Goal: Use online tool/utility: Utilize a website feature to perform a specific function

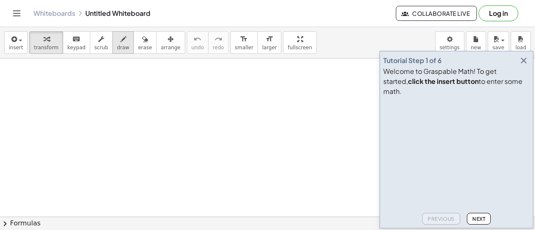
click at [117, 45] on span "draw" at bounding box center [123, 48] width 13 height 6
click at [23, 46] on button "insert" at bounding box center [15, 42] width 23 height 23
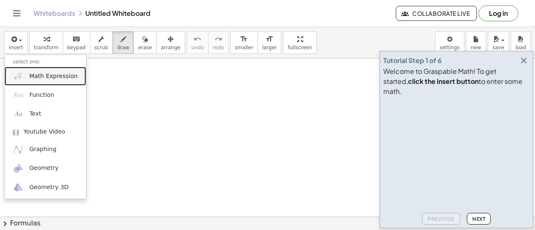
click at [57, 78] on span "Math Expression" at bounding box center [53, 76] width 48 height 8
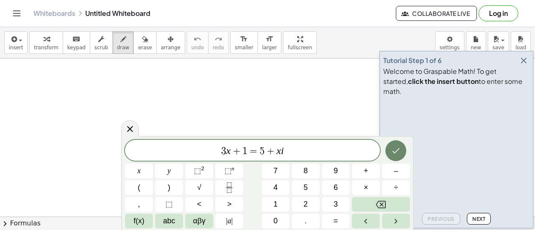
click at [395, 153] on icon "Done" at bounding box center [397, 150] width 8 height 5
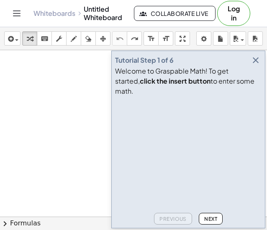
click at [201, 218] on button "Next" at bounding box center [211, 219] width 24 height 12
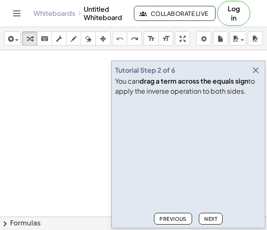
click at [201, 218] on button "Next" at bounding box center [211, 219] width 24 height 12
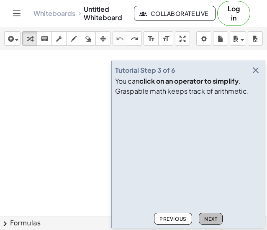
click at [201, 218] on button "Next" at bounding box center [211, 219] width 24 height 12
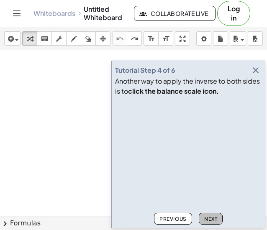
click at [201, 218] on button "Next" at bounding box center [211, 219] width 24 height 12
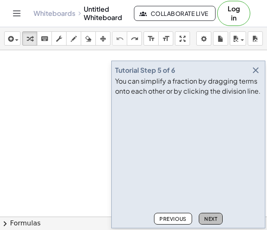
click at [209, 215] on button "Next" at bounding box center [211, 219] width 24 height 12
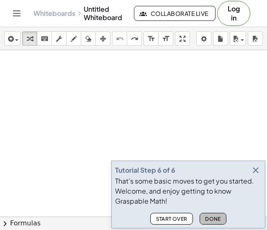
click at [219, 218] on span "Done" at bounding box center [213, 219] width 16 height 6
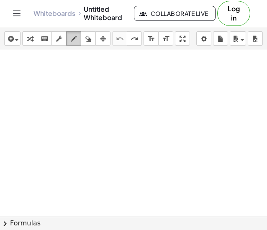
click at [76, 38] on icon "button" at bounding box center [74, 39] width 6 height 10
drag, startPoint x: 171, startPoint y: 74, endPoint x: 124, endPoint y: 76, distance: 46.9
click at [124, 76] on div at bounding box center [133, 193] width 267 height 371
drag, startPoint x: 226, startPoint y: 64, endPoint x: 137, endPoint y: 63, distance: 89.1
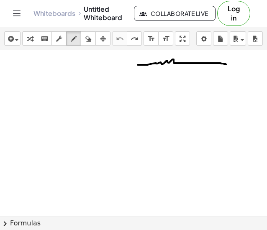
click at [137, 65] on div at bounding box center [133, 193] width 267 height 371
drag, startPoint x: 137, startPoint y: 56, endPoint x: 133, endPoint y: 70, distance: 14.2
click at [136, 77] on div at bounding box center [133, 193] width 267 height 371
drag, startPoint x: 129, startPoint y: 61, endPoint x: 128, endPoint y: 77, distance: 16.3
click at [128, 77] on div at bounding box center [133, 193] width 267 height 371
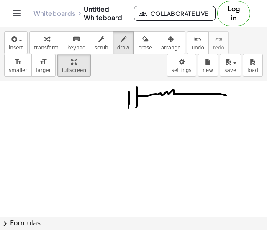
drag, startPoint x: 185, startPoint y: 38, endPoint x: 453, endPoint y: 89, distance: 272.7
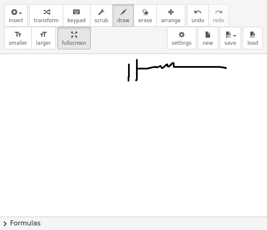
click at [267, 89] on div "insert select one: Math Expression Function Text Youtube Video Graphing Geometr…" at bounding box center [133, 115] width 267 height 230
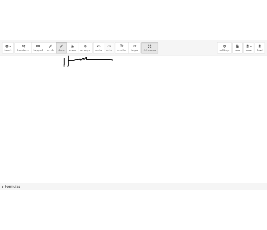
scroll to position [0, 0]
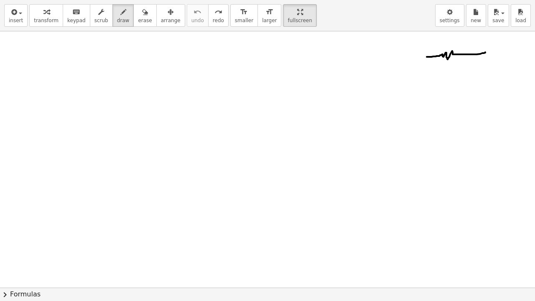
drag, startPoint x: 485, startPoint y: 52, endPoint x: 427, endPoint y: 57, distance: 58.7
click at [427, 57] on div at bounding box center [267, 287] width 535 height 513
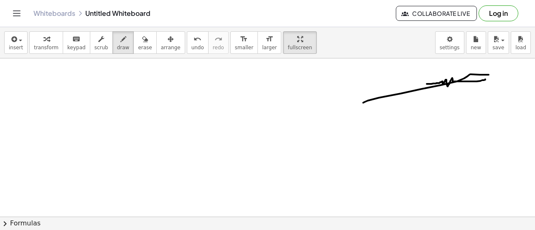
drag, startPoint x: 363, startPoint y: 103, endPoint x: 489, endPoint y: 75, distance: 128.5
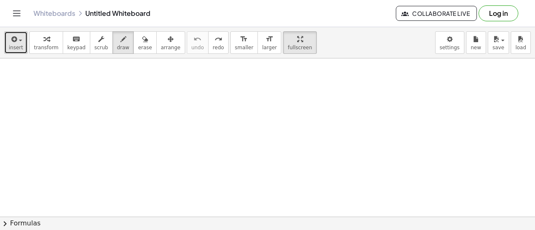
click at [21, 42] on button "insert" at bounding box center [15, 42] width 23 height 23
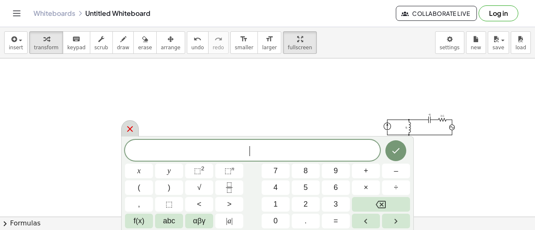
click at [130, 128] on icon at bounding box center [130, 129] width 6 height 6
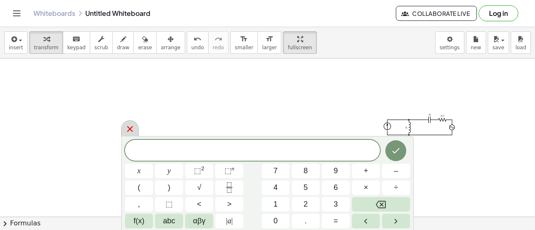
click at [128, 131] on icon at bounding box center [130, 129] width 6 height 6
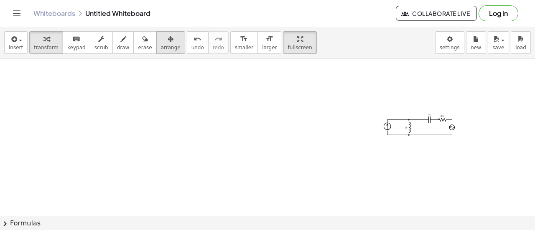
click at [163, 41] on div "button" at bounding box center [171, 39] width 20 height 10
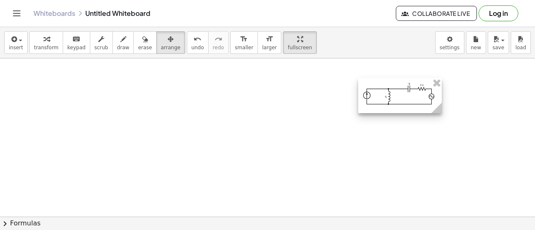
drag, startPoint x: 419, startPoint y: 122, endPoint x: 399, endPoint y: 92, distance: 35.5
click at [399, 92] on div at bounding box center [400, 95] width 84 height 35
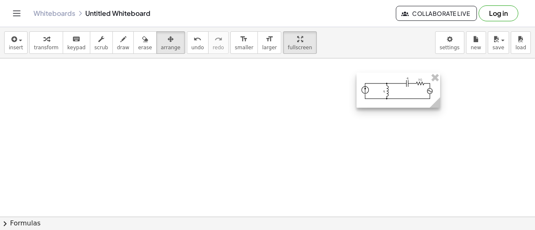
drag, startPoint x: 378, startPoint y: 104, endPoint x: 376, endPoint y: 97, distance: 6.5
click at [376, 97] on div at bounding box center [399, 90] width 84 height 35
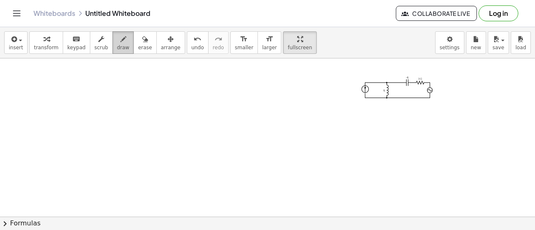
click at [120, 42] on icon "button" at bounding box center [123, 39] width 6 height 10
drag, startPoint x: 348, startPoint y: 84, endPoint x: 351, endPoint y: 89, distance: 5.6
drag, startPoint x: 346, startPoint y: 83, endPoint x: 352, endPoint y: 84, distance: 6.3
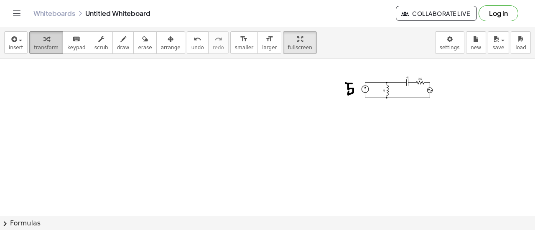
click at [44, 45] on span "transform" at bounding box center [46, 48] width 25 height 6
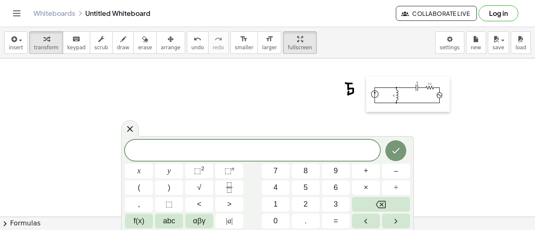
drag, startPoint x: 357, startPoint y: 78, endPoint x: 367, endPoint y: 83, distance: 10.8
click at [367, 83] on div at bounding box center [370, 94] width 8 height 35
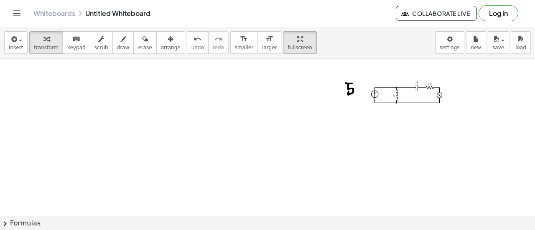
drag, startPoint x: 352, startPoint y: 89, endPoint x: 344, endPoint y: 92, distance: 8.8
click at [79, 43] on button "keyboard keypad" at bounding box center [77, 42] width 28 height 23
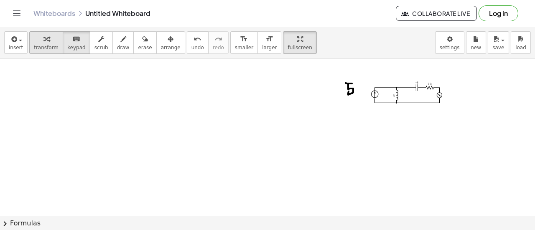
click at [40, 47] on span "transform" at bounding box center [46, 48] width 25 height 6
drag, startPoint x: 40, startPoint y: 41, endPoint x: 344, endPoint y: 84, distance: 307.0
click at [344, 84] on div "insert select one: Math Expression Function Text Youtube Video Graphing Geometr…" at bounding box center [267, 128] width 535 height 203
drag, startPoint x: 347, startPoint y: 87, endPoint x: 350, endPoint y: 91, distance: 4.7
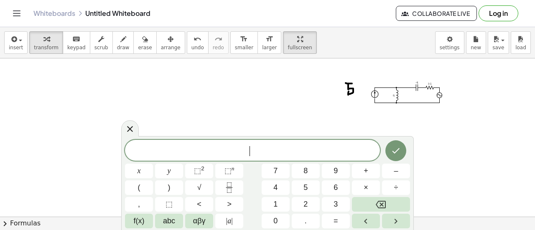
drag, startPoint x: 353, startPoint y: 88, endPoint x: 342, endPoint y: 92, distance: 11.8
click at [304, 184] on span "5" at bounding box center [306, 187] width 4 height 11
click at [211, 202] on button "<" at bounding box center [199, 204] width 28 height 15
click at [402, 223] on button "Right arrow" at bounding box center [396, 221] width 28 height 15
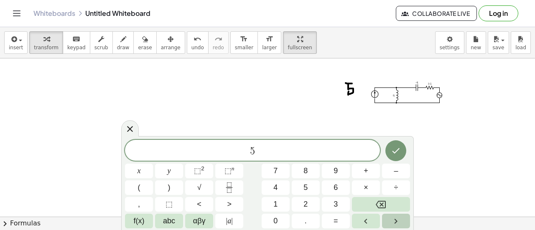
click at [397, 222] on icon "Right arrow" at bounding box center [396, 222] width 10 height 10
click at [368, 220] on icon "Left arrow" at bounding box center [366, 222] width 10 height 10
click at [395, 220] on icon "Right arrow" at bounding box center [396, 222] width 10 height 10
click at [202, 186] on button "√" at bounding box center [199, 188] width 28 height 15
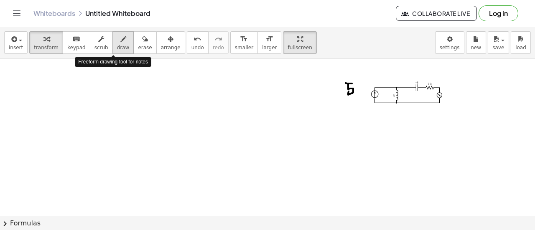
click at [117, 45] on span "draw" at bounding box center [123, 48] width 13 height 6
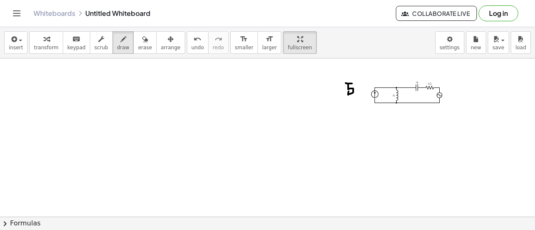
drag, startPoint x: 137, startPoint y: 41, endPoint x: 215, endPoint y: 75, distance: 84.7
click at [138, 42] on div "button" at bounding box center [145, 39] width 14 height 10
drag, startPoint x: 370, startPoint y: 125, endPoint x: 347, endPoint y: 86, distance: 45.0
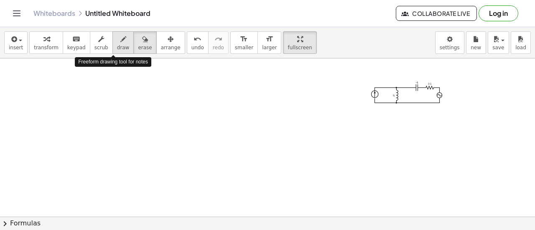
click at [120, 39] on button "draw" at bounding box center [123, 42] width 22 height 23
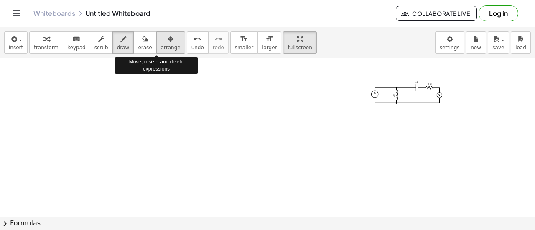
click at [168, 43] on icon "button" at bounding box center [171, 39] width 6 height 10
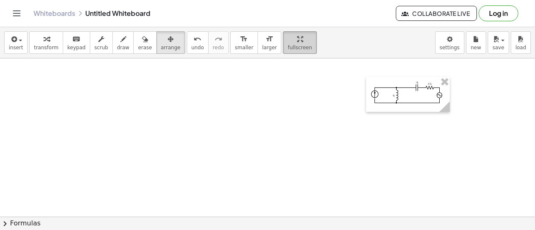
click at [288, 36] on div "button" at bounding box center [300, 39] width 24 height 10
drag, startPoint x: 287, startPoint y: 43, endPoint x: 287, endPoint y: 93, distance: 50.6
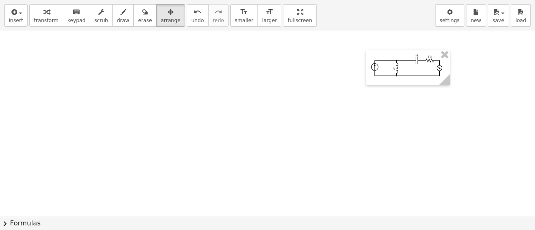
click at [287, 93] on div "insert select one: Math Expression Function Text Youtube Video Graphing Geometr…" at bounding box center [267, 115] width 535 height 230
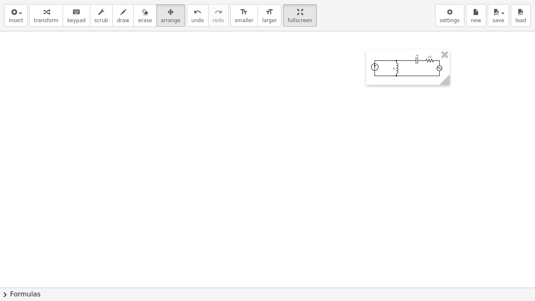
click at [356, 70] on div at bounding box center [267, 287] width 535 height 513
click at [120, 15] on icon "button" at bounding box center [123, 12] width 6 height 10
drag, startPoint x: 358, startPoint y: 63, endPoint x: 360, endPoint y: 71, distance: 8.5
click at [360, 71] on div at bounding box center [267, 287] width 535 height 513
click at [364, 64] on div at bounding box center [267, 287] width 535 height 513
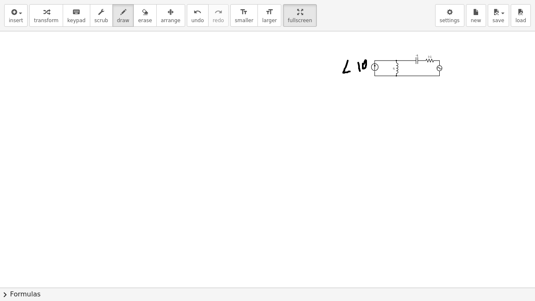
drag, startPoint x: 348, startPoint y: 61, endPoint x: 345, endPoint y: 69, distance: 9.4
click at [350, 71] on div at bounding box center [267, 287] width 535 height 513
drag, startPoint x: 326, startPoint y: 63, endPoint x: 327, endPoint y: 72, distance: 9.2
click at [326, 73] on div at bounding box center [267, 287] width 535 height 513
click at [331, 63] on div at bounding box center [267, 287] width 535 height 513
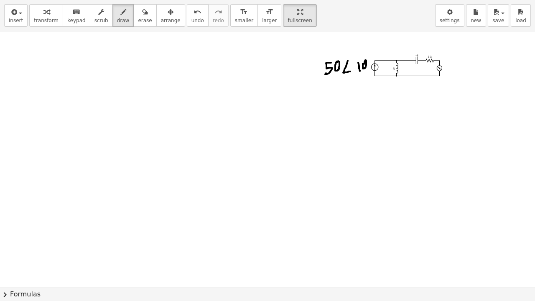
click at [338, 61] on div at bounding box center [267, 287] width 535 height 513
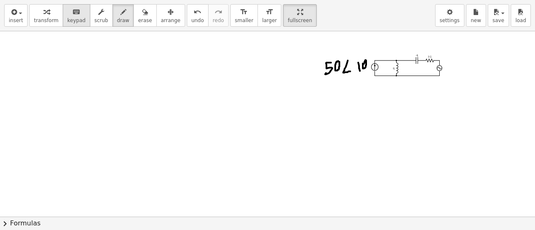
click at [74, 17] on div "keyboard" at bounding box center [76, 12] width 18 height 10
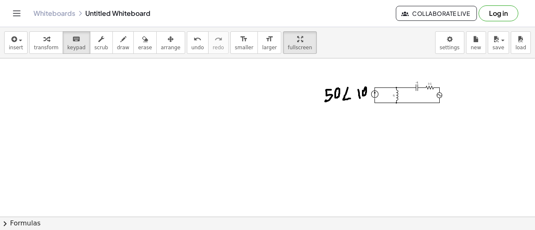
drag, startPoint x: 163, startPoint y: 118, endPoint x: 248, endPoint y: 155, distance: 92.5
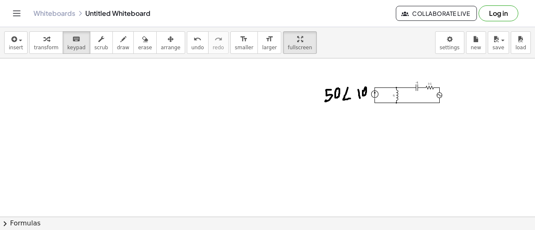
drag, startPoint x: 263, startPoint y: 132, endPoint x: 199, endPoint y: 156, distance: 68.3
click at [230, 44] on button "format_size smaller" at bounding box center [244, 42] width 28 height 23
click at [262, 45] on span "larger" at bounding box center [269, 48] width 15 height 6
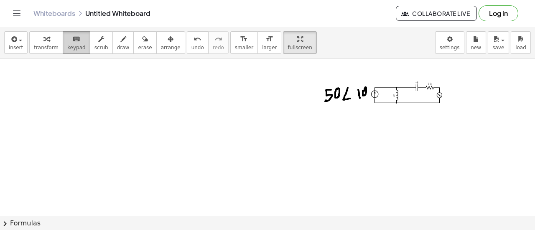
click at [70, 44] on button "keyboard keypad" at bounding box center [77, 42] width 28 height 23
click at [54, 47] on button "transform" at bounding box center [46, 42] width 34 height 23
drag, startPoint x: 319, startPoint y: 189, endPoint x: 312, endPoint y: 183, distance: 9.2
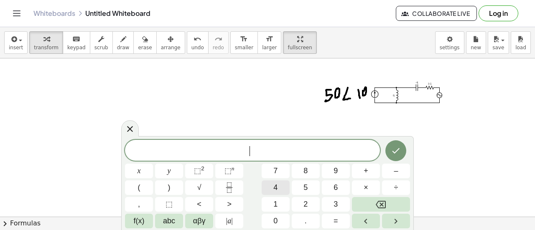
click at [278, 182] on button "4" at bounding box center [276, 188] width 28 height 15
click at [398, 150] on icon "Done" at bounding box center [397, 150] width 8 height 5
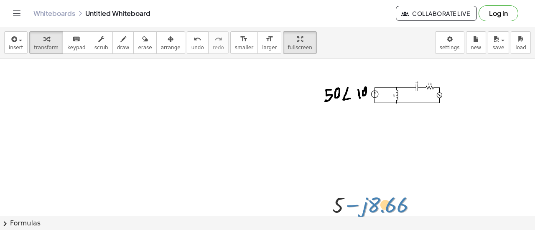
click at [377, 202] on div at bounding box center [378, 205] width 100 height 28
click at [168, 43] on icon "button" at bounding box center [171, 39] width 6 height 10
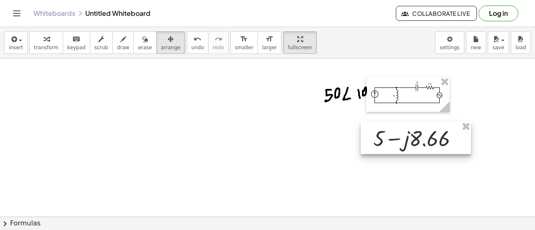
drag, startPoint x: 391, startPoint y: 204, endPoint x: 431, endPoint y: 138, distance: 77.3
click at [431, 138] on div at bounding box center [416, 138] width 110 height 33
click at [469, 153] on div at bounding box center [416, 138] width 110 height 33
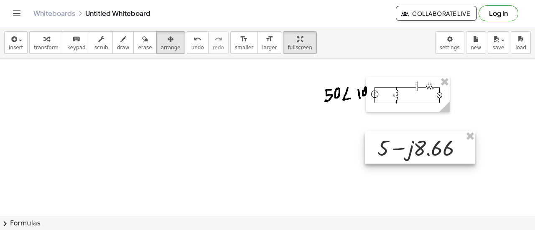
drag, startPoint x: 469, startPoint y: 153, endPoint x: 473, endPoint y: 163, distance: 10.5
click at [473, 163] on div at bounding box center [420, 147] width 110 height 33
drag, startPoint x: 435, startPoint y: 152, endPoint x: 204, endPoint y: 110, distance: 234.7
drag, startPoint x: 406, startPoint y: 160, endPoint x: 319, endPoint y: 106, distance: 102.5
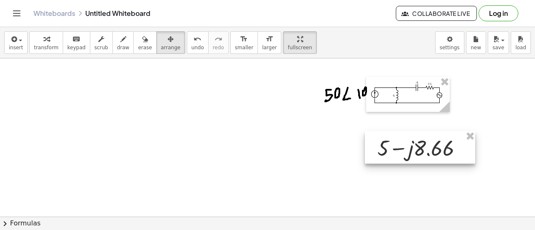
click at [407, 160] on div at bounding box center [420, 147] width 110 height 33
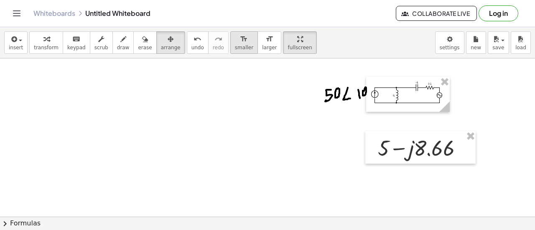
click at [240, 41] on icon "format_size" at bounding box center [244, 39] width 8 height 10
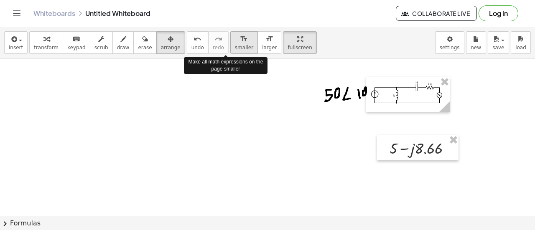
click at [240, 41] on icon "format_size" at bounding box center [244, 39] width 8 height 10
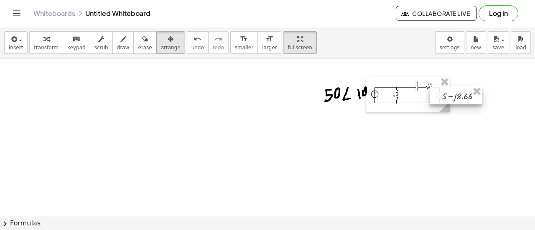
drag, startPoint x: 408, startPoint y: 151, endPoint x: 449, endPoint y: 98, distance: 66.7
click at [449, 98] on div at bounding box center [456, 96] width 52 height 18
click at [448, 95] on div at bounding box center [456, 96] width 52 height 18
click at [404, 103] on div at bounding box center [408, 94] width 84 height 35
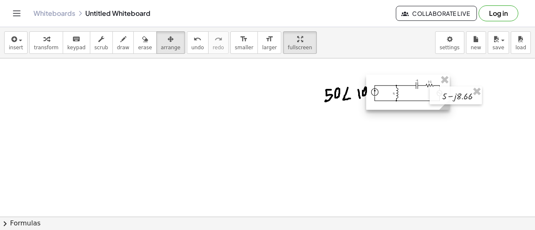
click at [414, 107] on div at bounding box center [408, 92] width 84 height 35
click at [161, 41] on div "button" at bounding box center [171, 39] width 20 height 10
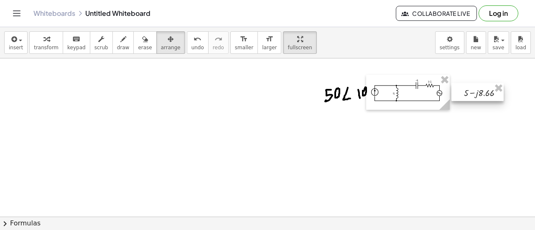
drag, startPoint x: 452, startPoint y: 94, endPoint x: 472, endPoint y: 93, distance: 19.7
click at [472, 93] on div at bounding box center [478, 92] width 52 height 18
click at [471, 93] on div at bounding box center [477, 92] width 52 height 18
click at [117, 46] on span "draw" at bounding box center [123, 48] width 13 height 6
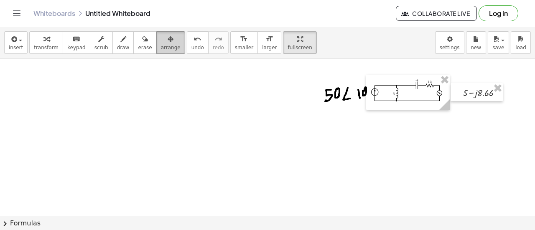
click at [161, 49] on span "arrange" at bounding box center [171, 48] width 20 height 6
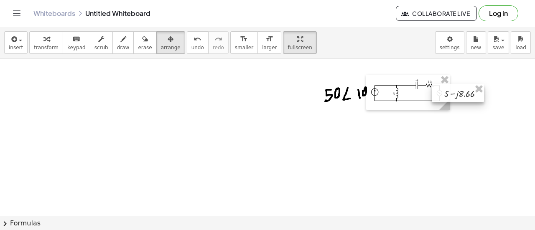
drag, startPoint x: 485, startPoint y: 93, endPoint x: 467, endPoint y: 94, distance: 18.8
click at [467, 94] on div at bounding box center [458, 93] width 52 height 18
click at [117, 46] on span "draw" at bounding box center [123, 48] width 13 height 6
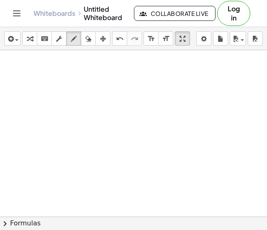
scroll to position [0, 233]
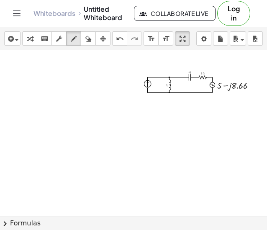
click at [30, 223] on button "chevron_right Formulas" at bounding box center [133, 223] width 267 height 13
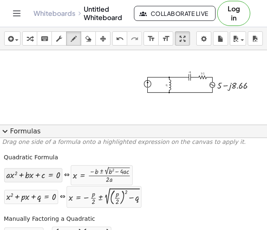
scroll to position [0, 0]
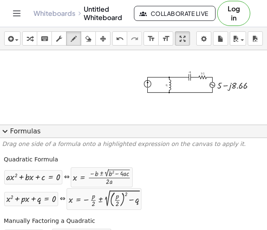
click at [21, 129] on button "expand_more Formulas" at bounding box center [133, 131] width 267 height 13
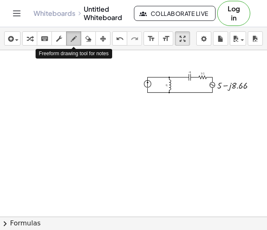
click at [75, 38] on icon "button" at bounding box center [74, 39] width 6 height 10
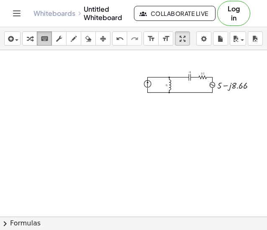
click at [49, 38] on div "keyboard" at bounding box center [44, 38] width 11 height 10
click at [44, 36] on icon "keyboard" at bounding box center [45, 39] width 8 height 10
click at [31, 74] on div "+ 5 − · j · 8.66 ×" at bounding box center [133, 133] width 267 height 166
drag, startPoint x: 27, startPoint y: 91, endPoint x: 31, endPoint y: 111, distance: 20.8
click at [31, 111] on div "+ 5 − · j · 8.66 ×" at bounding box center [133, 133] width 267 height 166
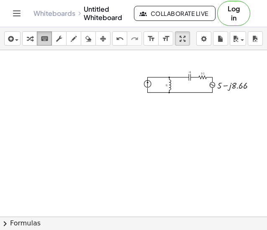
drag, startPoint x: 33, startPoint y: 39, endPoint x: 41, endPoint y: 45, distance: 9.8
click at [33, 39] on div "button" at bounding box center [29, 38] width 11 height 10
click at [107, 181] on div "+ 5 − · j · 8.66 ×" at bounding box center [133, 133] width 267 height 166
click at [123, 175] on div "+ 5 − · j · 8.66 ×" at bounding box center [133, 133] width 267 height 166
click at [160, 177] on div "+ 5 − · j · 8.66 ×" at bounding box center [133, 133] width 267 height 166
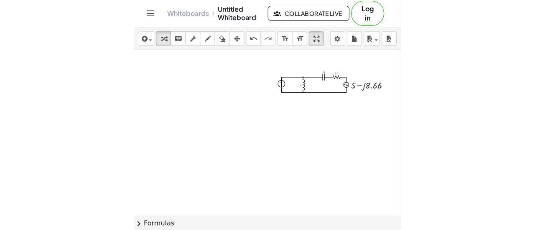
scroll to position [0, 232]
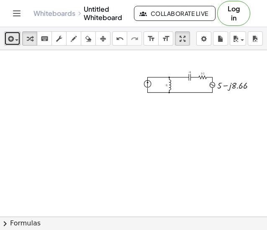
click at [15, 40] on span "button" at bounding box center [16, 40] width 3 height 2
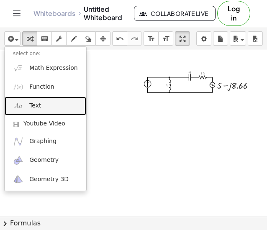
click at [26, 100] on link "Text" at bounding box center [46, 106] width 82 height 19
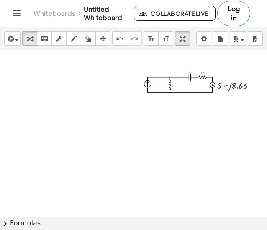
click at [43, 88] on div "**********" at bounding box center [133, 133] width 267 height 166
drag, startPoint x: 44, startPoint y: 105, endPoint x: 86, endPoint y: 136, distance: 52.0
click at [86, 136] on div "**********" at bounding box center [133, 133] width 267 height 166
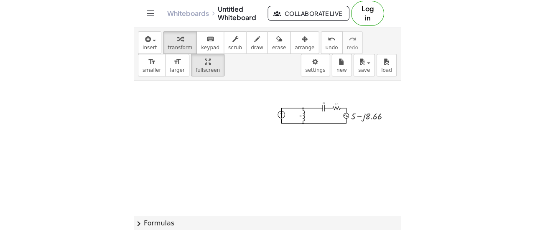
scroll to position [0, 0]
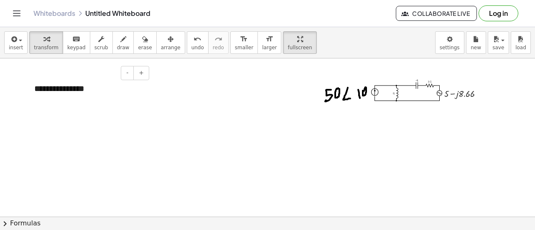
click at [63, 89] on div "**********" at bounding box center [88, 88] width 125 height 29
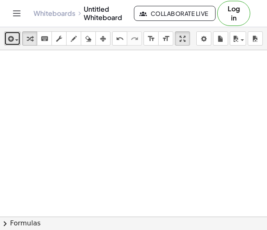
click at [18, 39] on span "button" at bounding box center [16, 40] width 3 height 2
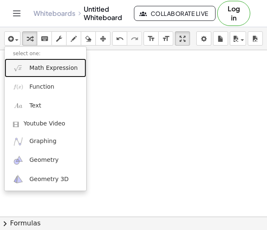
click at [47, 71] on span "Math Expression" at bounding box center [53, 68] width 48 height 8
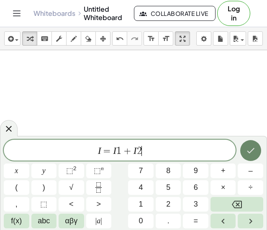
click at [248, 155] on icon "Done" at bounding box center [250, 150] width 10 height 10
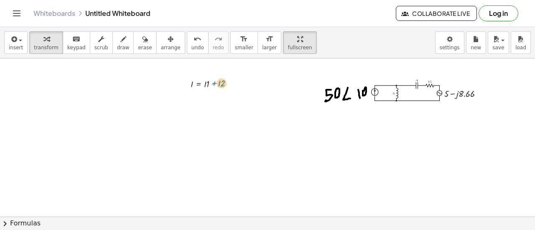
click at [212, 81] on div at bounding box center [214, 84] width 57 height 14
click at [168, 38] on icon "button" at bounding box center [171, 39] width 6 height 10
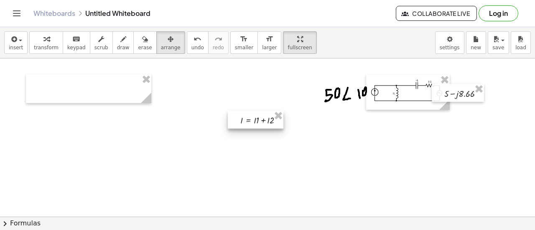
drag, startPoint x: 212, startPoint y: 87, endPoint x: 189, endPoint y: 98, distance: 24.9
click at [263, 123] on div at bounding box center [256, 120] width 56 height 18
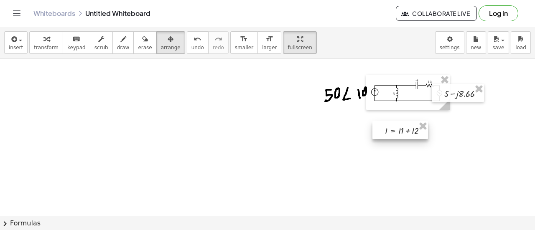
drag, startPoint x: 248, startPoint y: 125, endPoint x: 390, endPoint y: 135, distance: 143.3
click at [390, 135] on div at bounding box center [401, 130] width 56 height 18
click at [9, 46] on span "insert" at bounding box center [16, 48] width 14 height 6
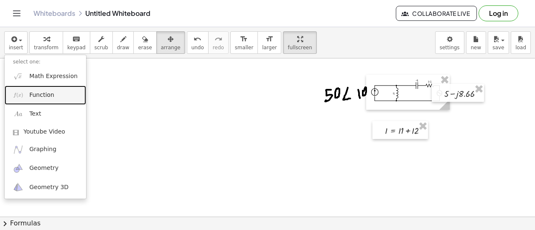
click at [48, 100] on link "Function" at bounding box center [46, 95] width 82 height 19
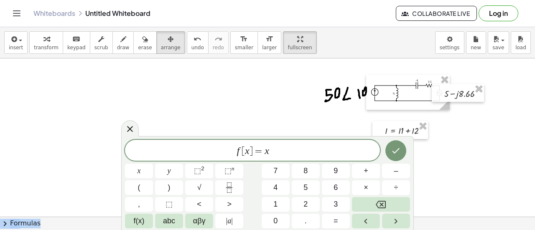
drag, startPoint x: 383, startPoint y: 140, endPoint x: 272, endPoint y: 97, distance: 119.5
click at [272, 97] on div "insert select one: Math Expression Function Text Youtube Video Graphing Geometr…" at bounding box center [267, 128] width 535 height 203
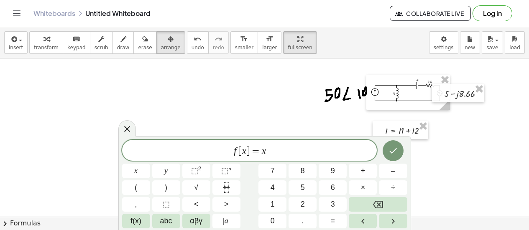
click at [284, 146] on span "f [ x ] = x" at bounding box center [249, 151] width 255 height 12
click at [284, 146] on span "f [ x ] = x ​" at bounding box center [249, 151] width 255 height 12
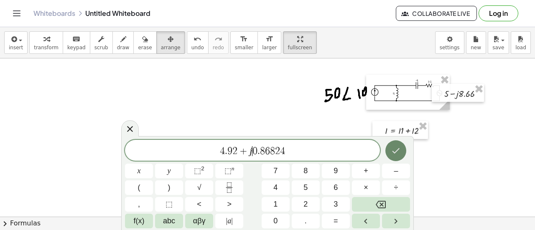
click at [394, 148] on icon "Done" at bounding box center [396, 151] width 10 height 10
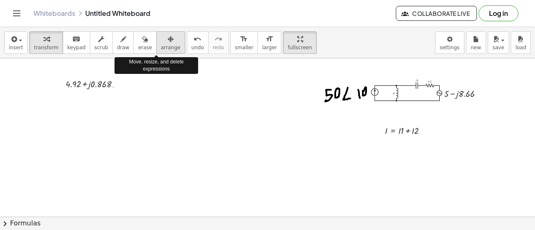
click at [168, 42] on icon "button" at bounding box center [171, 39] width 6 height 10
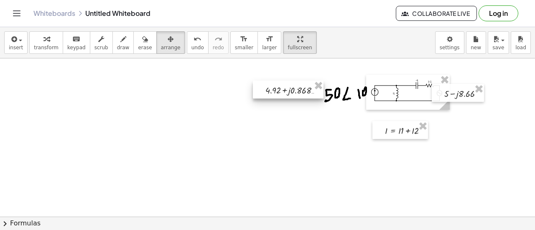
drag, startPoint x: 96, startPoint y: 77, endPoint x: 294, endPoint y: 85, distance: 197.9
click at [294, 85] on div at bounding box center [288, 90] width 71 height 18
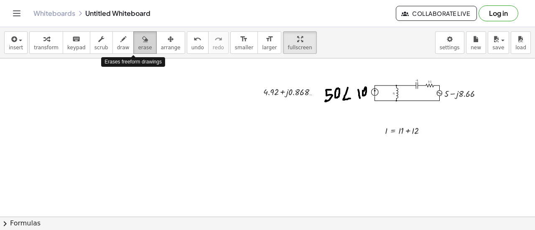
click at [142, 43] on icon "button" at bounding box center [145, 39] width 6 height 10
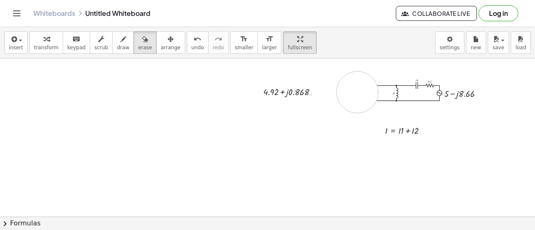
drag, startPoint x: 342, startPoint y: 109, endPoint x: 321, endPoint y: 98, distance: 23.2
click at [358, 99] on div at bounding box center [267, 217] width 535 height 317
click at [161, 48] on span "arrange" at bounding box center [171, 48] width 20 height 6
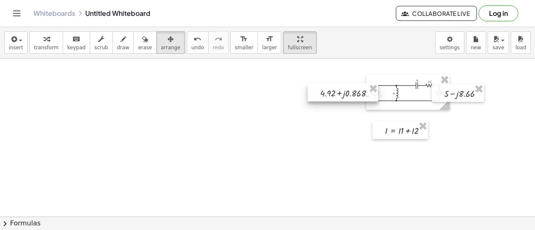
drag, startPoint x: 293, startPoint y: 88, endPoint x: 350, endPoint y: 89, distance: 56.5
click at [350, 89] on div at bounding box center [343, 93] width 71 height 18
drag, startPoint x: 346, startPoint y: 90, endPoint x: 334, endPoint y: 88, distance: 11.9
click at [334, 88] on div at bounding box center [343, 93] width 71 height 18
click at [342, 155] on div at bounding box center [267, 217] width 535 height 317
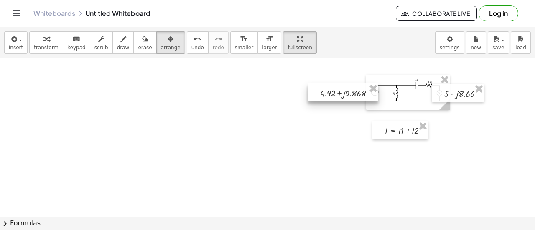
click at [340, 88] on div at bounding box center [343, 93] width 71 height 18
click at [339, 89] on div at bounding box center [343, 93] width 71 height 18
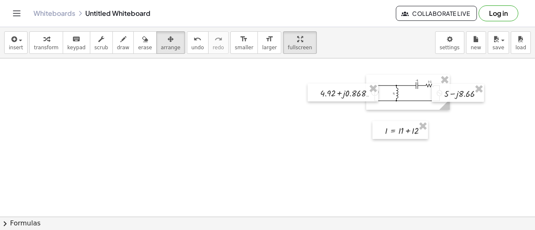
click at [322, 133] on div at bounding box center [267, 217] width 535 height 317
click at [352, 94] on div at bounding box center [343, 93] width 71 height 18
drag, startPoint x: 352, startPoint y: 94, endPoint x: 342, endPoint y: 94, distance: 10.5
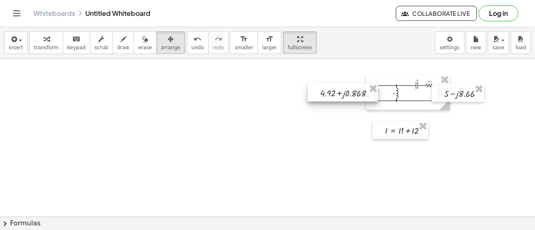
click at [342, 94] on div at bounding box center [343, 93] width 71 height 18
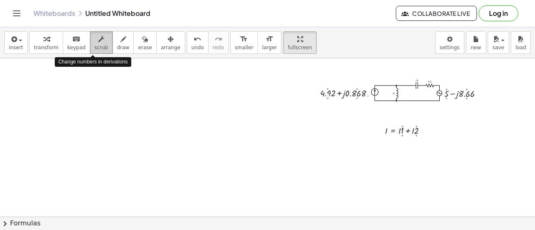
click at [94, 45] on span "scrub" at bounding box center [101, 48] width 14 height 6
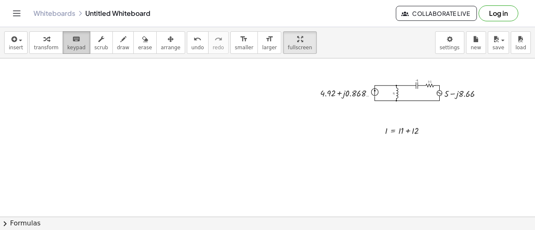
click at [67, 45] on span "keypad" at bounding box center [76, 48] width 18 height 6
click at [10, 45] on span "insert" at bounding box center [16, 48] width 14 height 6
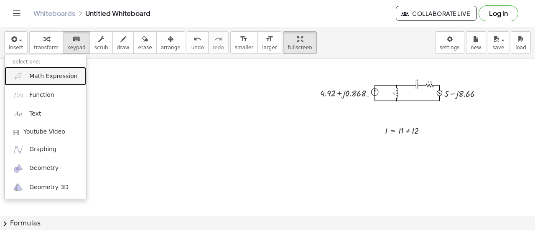
click at [43, 79] on span "Math Expression" at bounding box center [53, 76] width 48 height 8
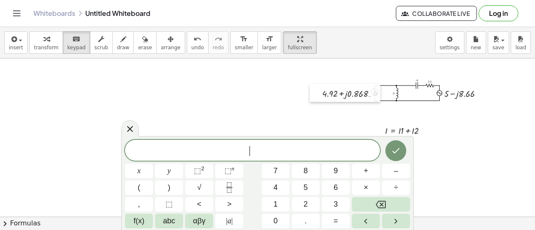
click at [310, 92] on div at bounding box center [316, 93] width 13 height 18
click at [376, 94] on div at bounding box center [376, 94] width 4 height 4
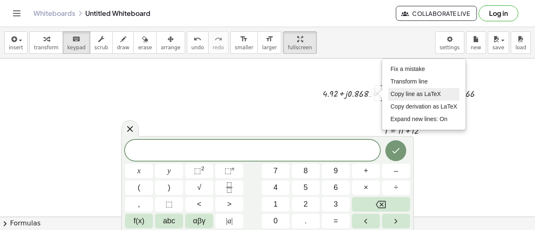
click at [413, 96] on span "Copy line as LaTeX" at bounding box center [415, 94] width 51 height 7
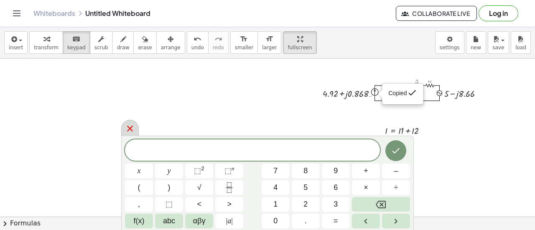
click at [132, 125] on icon at bounding box center [130, 129] width 10 height 10
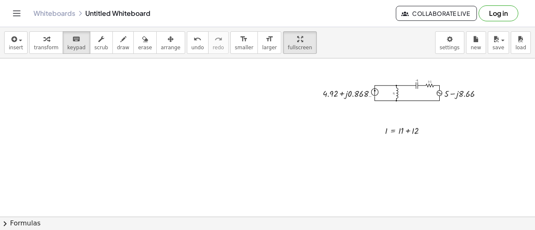
click at [350, 149] on div at bounding box center [267, 217] width 535 height 317
click at [23, 43] on button "insert" at bounding box center [15, 42] width 23 height 23
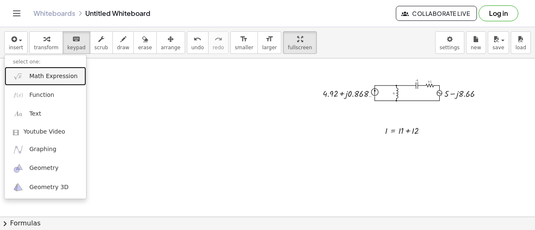
click at [33, 79] on span "Math Expression" at bounding box center [53, 76] width 48 height 8
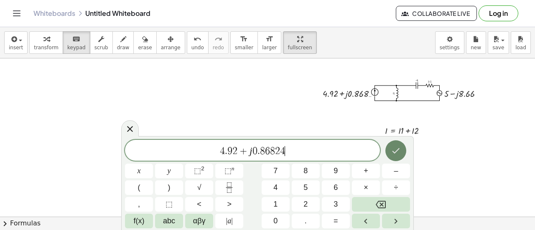
click at [403, 154] on button "Done" at bounding box center [395, 150] width 21 height 21
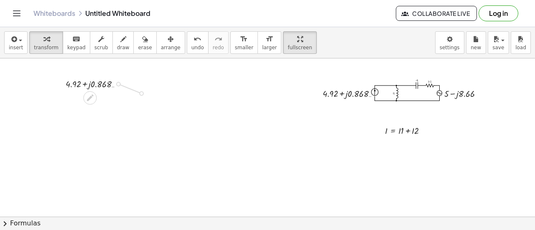
drag, startPoint x: 118, startPoint y: 83, endPoint x: 143, endPoint y: 93, distance: 26.8
click at [143, 93] on div "+ 5 − · j · 8.66 I = + · I · 1 + · I · 2 + 4.92 + · j · 0.868 … Copied done + 4…" at bounding box center [267, 217] width 535 height 317
click at [99, 105] on icon at bounding box center [102, 106] width 9 height 9
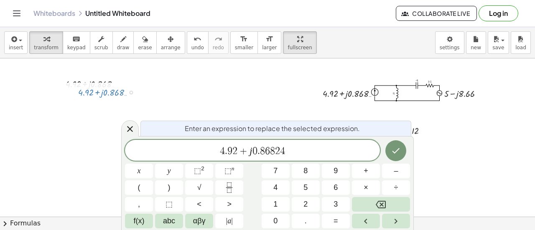
drag, startPoint x: 130, startPoint y: 126, endPoint x: 123, endPoint y: 105, distance: 22.6
click at [130, 126] on icon at bounding box center [130, 129] width 10 height 10
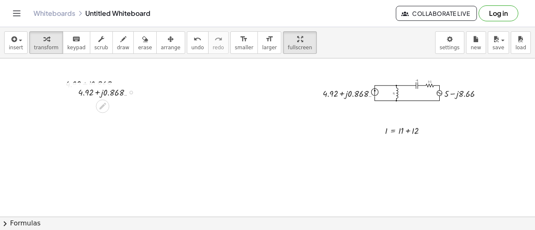
click at [130, 94] on div at bounding box center [131, 93] width 4 height 4
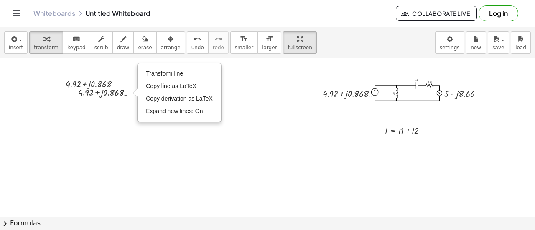
click at [115, 109] on div at bounding box center [267, 217] width 535 height 317
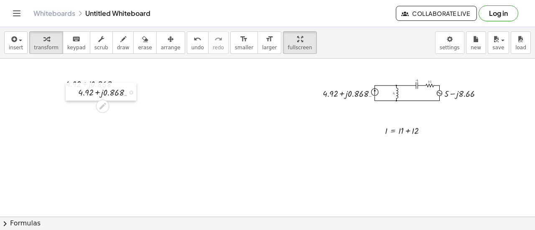
click at [66, 95] on div at bounding box center [72, 92] width 13 height 18
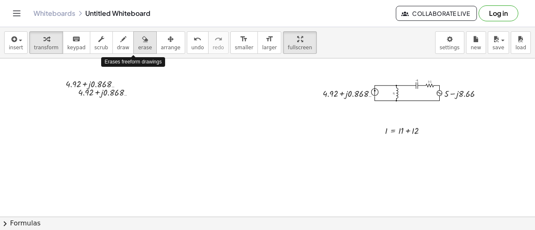
click at [138, 48] on span "erase" at bounding box center [145, 48] width 14 height 6
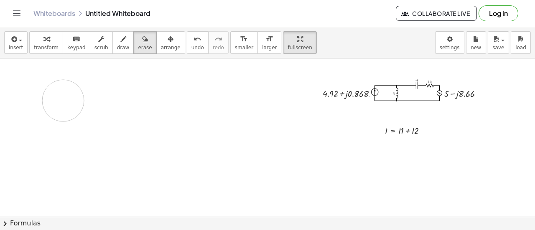
drag, startPoint x: 143, startPoint y: 95, endPoint x: 63, endPoint y: 101, distance: 80.1
click at [63, 101] on div at bounding box center [267, 217] width 535 height 317
click at [161, 47] on span "arrange" at bounding box center [171, 48] width 20 height 6
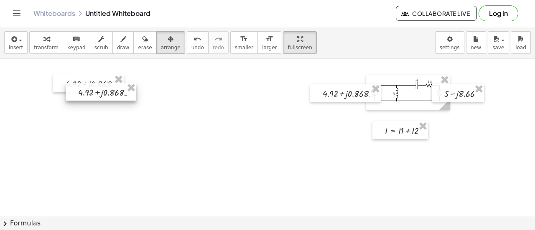
click at [122, 97] on div at bounding box center [101, 92] width 71 height 18
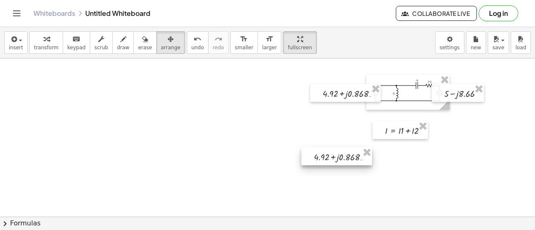
drag, startPoint x: 101, startPoint y: 79, endPoint x: 349, endPoint y: 152, distance: 258.5
click at [349, 152] on div at bounding box center [336, 157] width 71 height 18
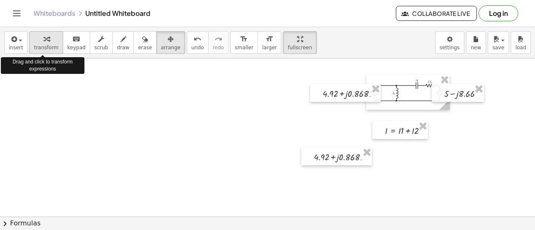
click at [49, 44] on button "transform" at bounding box center [46, 42] width 34 height 23
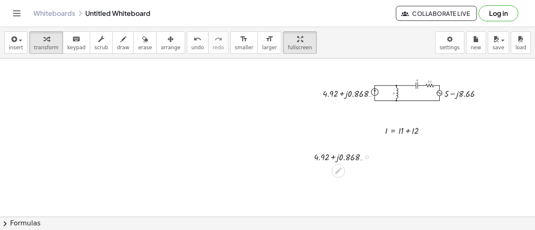
click at [337, 170] on icon at bounding box center [338, 171] width 9 height 9
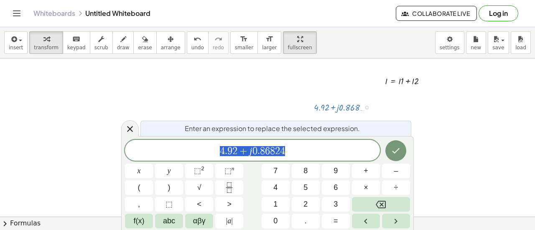
scroll to position [50, 0]
click at [304, 151] on span "4 . 9 2 + j 0 . 8 6 8 2 4" at bounding box center [252, 151] width 255 height 12
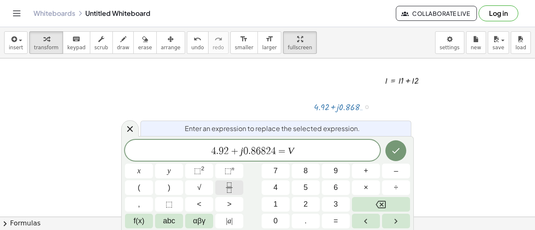
click at [234, 186] on icon "Fraction" at bounding box center [229, 188] width 10 height 10
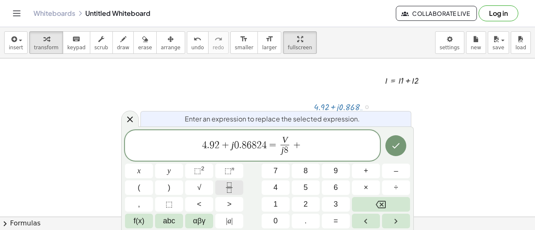
click at [234, 186] on icon "Fraction" at bounding box center [229, 188] width 10 height 10
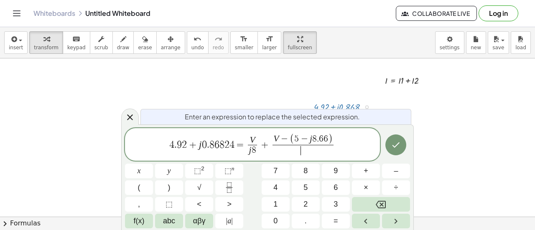
click at [301, 152] on span "​" at bounding box center [303, 150] width 61 height 11
drag, startPoint x: 234, startPoint y: 145, endPoint x: 160, endPoint y: 144, distance: 73.6
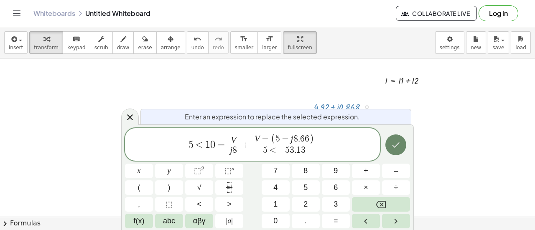
click at [400, 144] on icon "Done" at bounding box center [396, 145] width 10 height 10
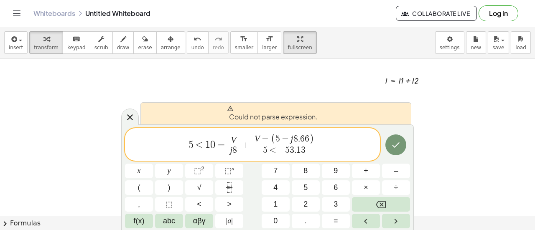
click at [331, 143] on span "5 < 1 0 ​ = V j 8 ​ + V − ( 5 − j 8 . 6 6 ) 5 < − 5 3 . 1 3 ​" at bounding box center [252, 145] width 255 height 24
click at [275, 149] on span "<" at bounding box center [273, 150] width 11 height 9
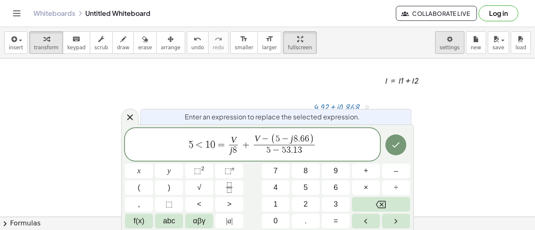
click at [450, 44] on body "Graspable Math Activities Get Started Activity Bank Assigned Work Classes White…" at bounding box center [267, 115] width 535 height 230
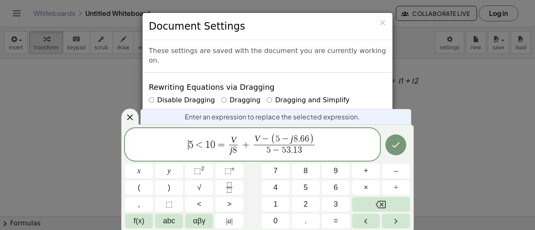
click at [164, 148] on span "​ 5 < 1 0 = V j 8 ​ + V − ( 5 − j 8 . 6 6 ) 5 − 5 3 . 1 3 ​" at bounding box center [252, 145] width 255 height 24
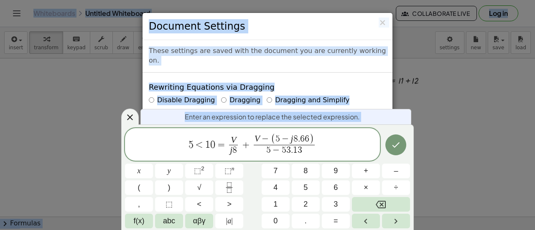
copy body "Graspable Math Activities Get Started Activity Bank Assigned Work Classes White…"
click at [164, 148] on span "​ 5 < 1 0 = V j 8 ​ + V − ( 5 − j 8 . 6 6 ) 5 − 5 3 . 1 3 ​" at bounding box center [252, 145] width 255 height 24
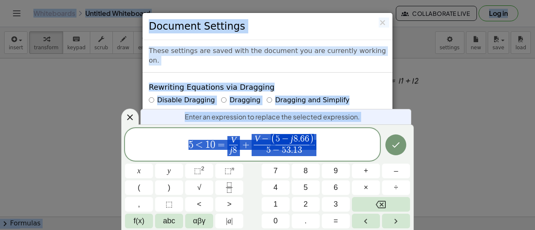
drag, startPoint x: 164, startPoint y: 148, endPoint x: 329, endPoint y: 148, distance: 165.1
click at [329, 148] on span "5 < 1 0 = V j 8 ​ + V − ( 5 − j 8 . 6 6 ) 5 − 5 3 . 1 3 ​" at bounding box center [252, 145] width 255 height 24
copy body "Graspable Math Activities Get Started Activity Bank Assigned Work Classes White…"
click at [329, 148] on span "5 < 1 0 = V j 8 ​ + V − ( 5 − j 8 . 6 6 ) 5 − 5 3 . 1 3 ​" at bounding box center [252, 145] width 255 height 24
drag, startPoint x: 332, startPoint y: 148, endPoint x: 154, endPoint y: 147, distance: 177.3
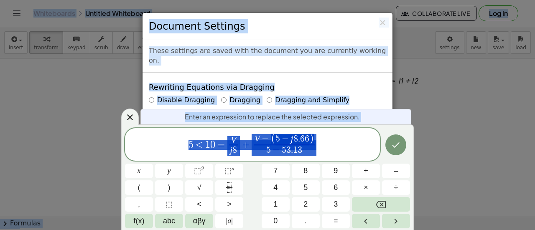
click at [154, 147] on span "5 < 1 0 = V j 8 ​ + V − ( 5 − j 8 . 6 6 ) 5 − 5 3 . 1 3 ​" at bounding box center [252, 145] width 255 height 24
click at [156, 147] on span "5 < 1 0 = V j 8 ​ + V − ( 5 − j 8 . 6 6 ) 5 − 5 3 . 1 3 ​" at bounding box center [252, 145] width 255 height 24
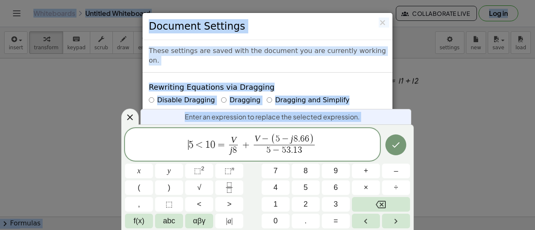
drag, startPoint x: 156, startPoint y: 147, endPoint x: 173, endPoint y: 131, distance: 23.4
click at [158, 146] on span "​ 5 < 1 0 = V j 8 ​ + V − ( 5 − j 8 . 6 6 ) 5 − 5 3 . 1 3 ​" at bounding box center [252, 145] width 255 height 24
click at [310, 78] on div "Rewriting Equations via Dragging Disable Dragging Dragging Dragging and Simplif…" at bounding box center [268, 113] width 250 height 81
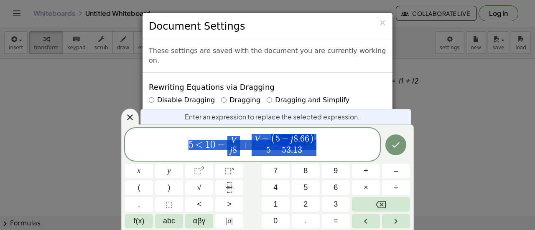
drag, startPoint x: 330, startPoint y: 141, endPoint x: 166, endPoint y: 145, distance: 163.5
click at [166, 145] on span "5 < 1 0 = V j 8 ​ + V − ( 5 − j 8 . 6 6 ) 5 − 5 3 . 1 3 ​" at bounding box center [252, 145] width 255 height 24
click at [131, 117] on icon at bounding box center [130, 117] width 10 height 10
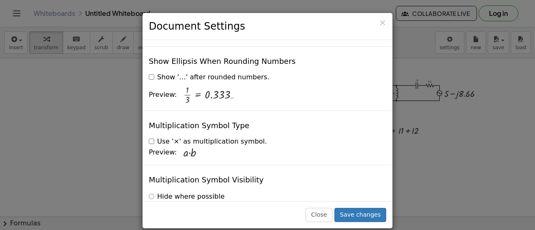
scroll to position [2072, 0]
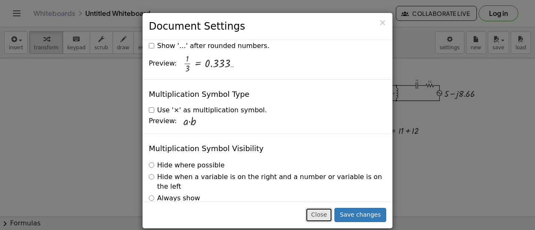
drag, startPoint x: 322, startPoint y: 217, endPoint x: 314, endPoint y: 196, distance: 23.1
click at [324, 216] on button "Close" at bounding box center [319, 215] width 27 height 14
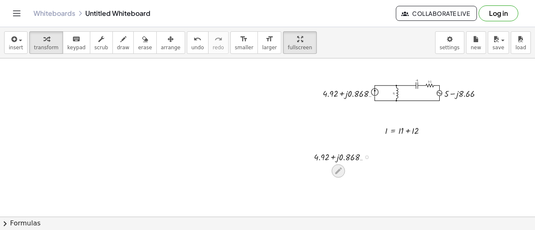
click at [339, 170] on icon at bounding box center [338, 171] width 7 height 7
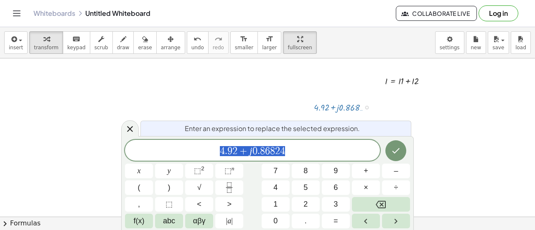
scroll to position [50, 0]
click at [291, 153] on span "4 . 9 2 + j 0 . 8 6 8 2 4" at bounding box center [252, 151] width 255 height 12
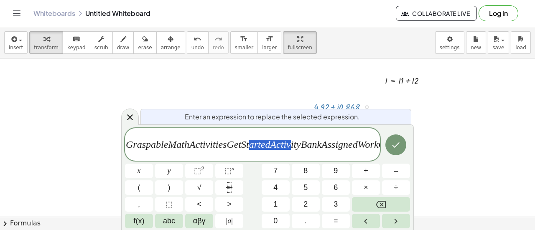
drag, startPoint x: 291, startPoint y: 153, endPoint x: 251, endPoint y: 150, distance: 40.2
click at [251, 150] on span "G r a s p a b l e M a t h A c t i v i t i e s G e t S t a r t e d A c t i v i t…" at bounding box center [252, 145] width 255 height 24
click at [262, 150] on var "e" at bounding box center [263, 144] width 5 height 11
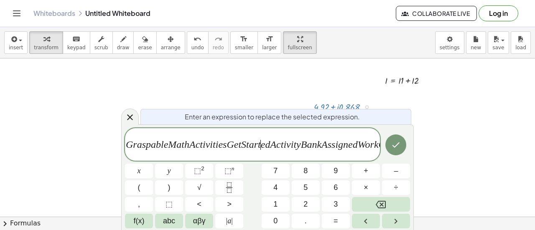
click at [262, 150] on var "e" at bounding box center [263, 144] width 5 height 11
drag, startPoint x: 341, startPoint y: 147, endPoint x: 362, endPoint y: 147, distance: 21.7
click at [362, 147] on span "G r a s p a b l e M a t h A c t i v i t i e s G e t S t a r t e d A c t i v i t…" at bounding box center [252, 145] width 255 height 24
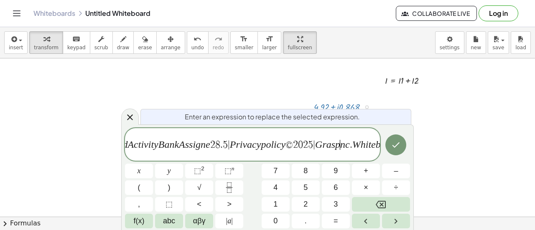
click at [363, 146] on span "G r a s p a b l e M a t h A c t i v i t i e s G e t S t a r t e d A c t i v i t…" at bounding box center [252, 145] width 255 height 24
click at [535, 146] on var "r" at bounding box center [539, 150] width 3 height 10
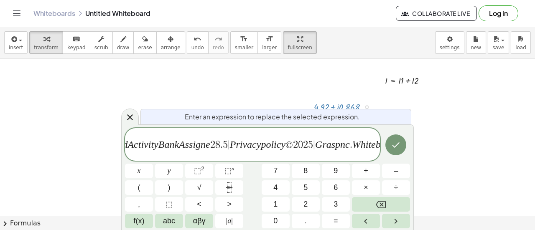
click at [535, 146] on var "r" at bounding box center [539, 150] width 3 height 10
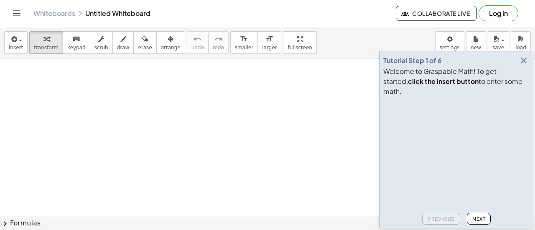
click at [526, 66] on icon "button" at bounding box center [524, 61] width 10 height 10
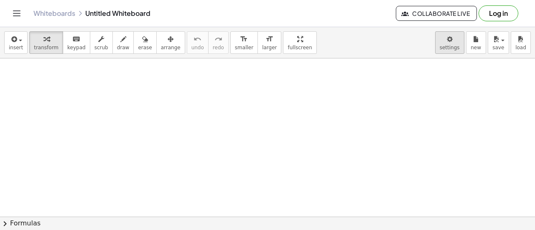
click at [449, 51] on body "Graspable Math Activities Get Started Activity Bank Assigned Work Classes White…" at bounding box center [267, 115] width 535 height 230
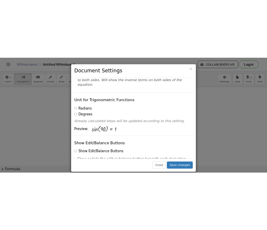
scroll to position [125, 0]
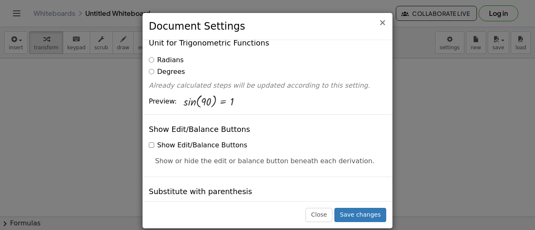
click at [382, 23] on span "×" at bounding box center [383, 23] width 8 height 10
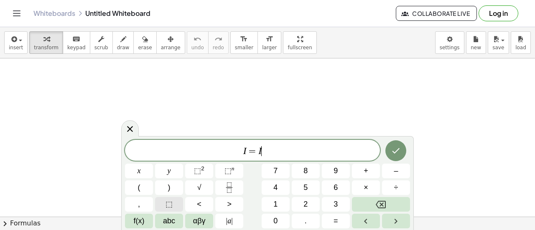
click at [166, 207] on span "⬚" at bounding box center [169, 204] width 7 height 11
click at [206, 223] on button "αβγ" at bounding box center [199, 221] width 28 height 15
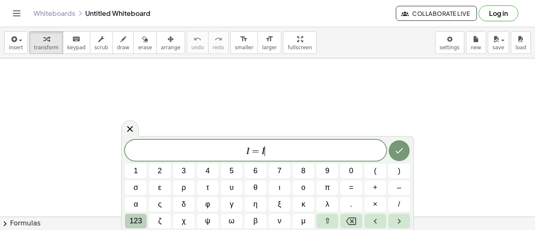
click at [136, 221] on span "123" at bounding box center [136, 221] width 13 height 11
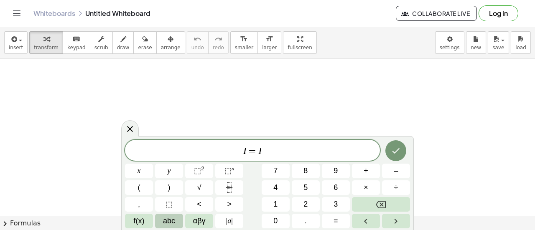
click at [163, 218] on span "abc" at bounding box center [169, 221] width 12 height 11
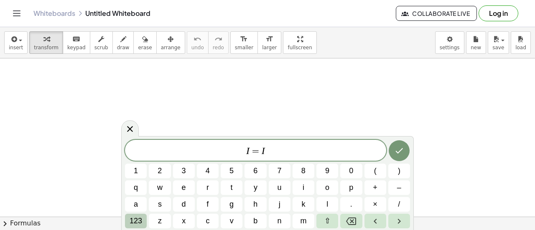
click at [137, 220] on span "123" at bounding box center [136, 221] width 13 height 11
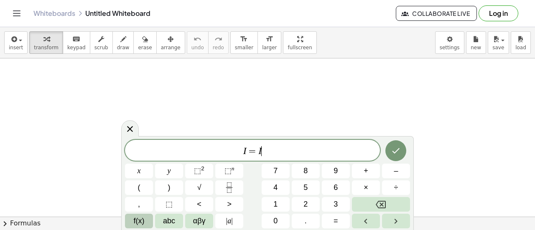
click at [139, 222] on span "f(x)" at bounding box center [139, 221] width 11 height 11
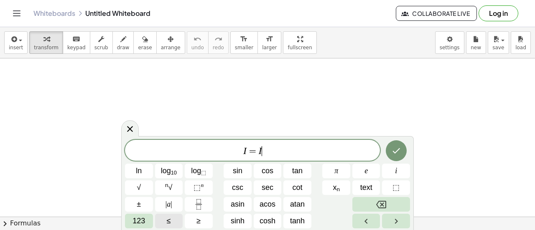
click at [139, 222] on span "123" at bounding box center [139, 221] width 13 height 11
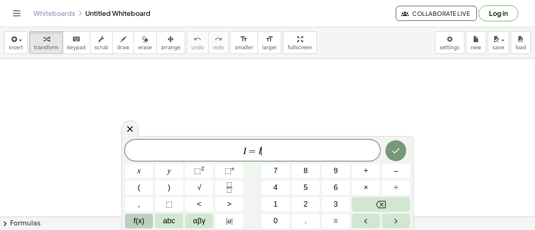
click at [139, 222] on span "f(x)" at bounding box center [139, 221] width 11 height 11
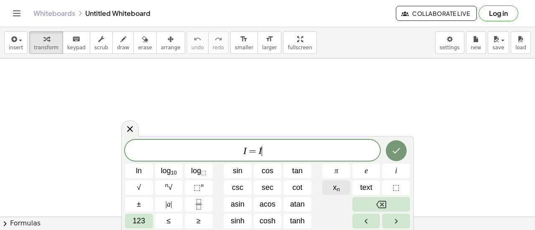
click at [346, 191] on button "x n" at bounding box center [336, 188] width 28 height 15
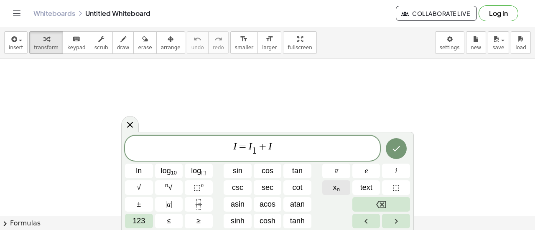
click at [332, 181] on button "x n" at bounding box center [336, 188] width 28 height 15
click at [304, 144] on span "I = I 1 ​ + I 2 ​ ​" at bounding box center [252, 149] width 255 height 16
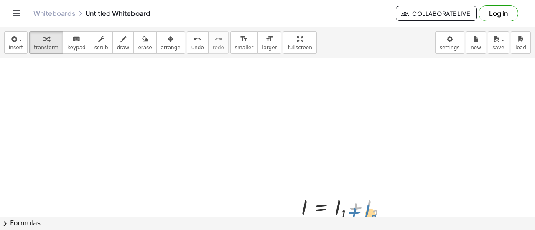
drag, startPoint x: 362, startPoint y: 205, endPoint x: 361, endPoint y: 209, distance: 4.8
click at [361, 209] on div at bounding box center [347, 208] width 100 height 31
click at [161, 45] on span "arrange" at bounding box center [171, 48] width 20 height 6
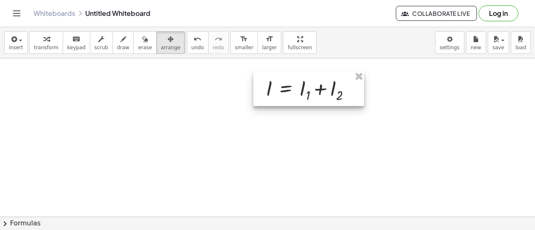
drag, startPoint x: 346, startPoint y: 199, endPoint x: 311, endPoint y: 80, distance: 124.2
click at [311, 80] on div at bounding box center [308, 88] width 111 height 35
click at [48, 41] on div "button" at bounding box center [46, 39] width 25 height 10
